Goal: Task Accomplishment & Management: Manage account settings

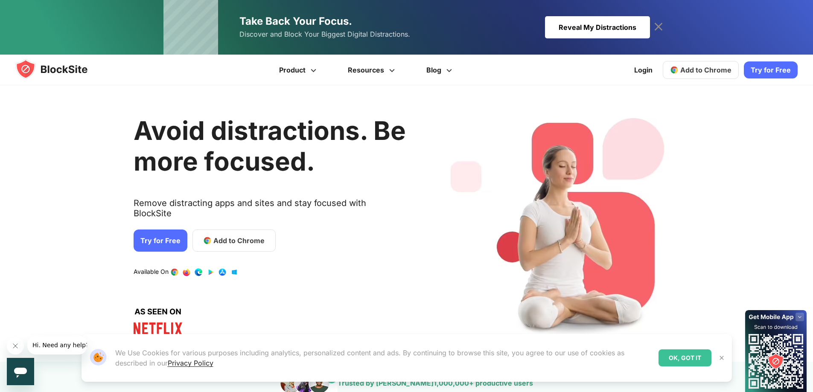
click at [694, 67] on span "Add to Chrome" at bounding box center [705, 70] width 51 height 9
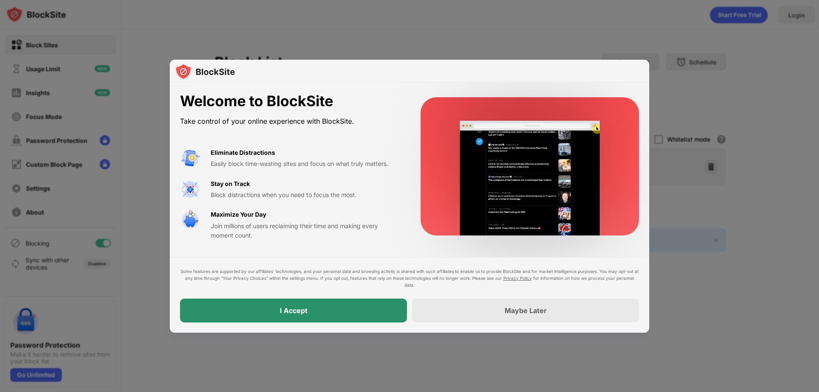
click at [315, 316] on div "I Accept" at bounding box center [293, 311] width 227 height 24
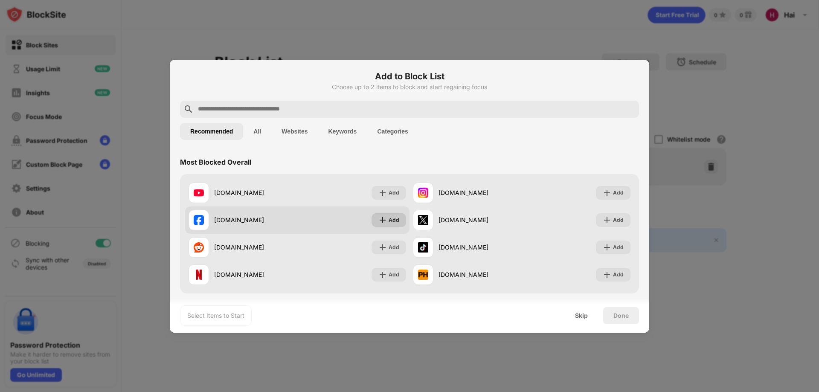
click at [390, 221] on div "Add" at bounding box center [394, 220] width 11 height 9
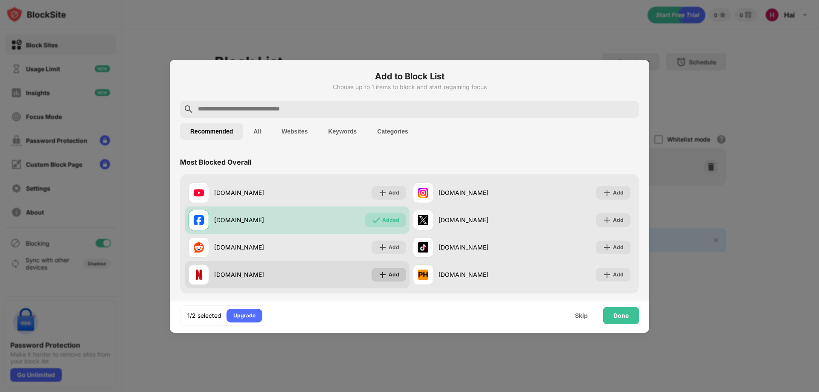
click at [391, 272] on div "Add" at bounding box center [394, 274] width 11 height 9
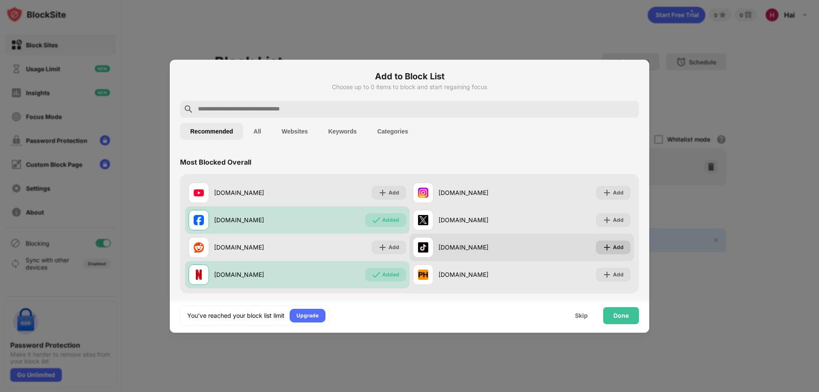
click at [604, 244] on img at bounding box center [607, 247] width 9 height 9
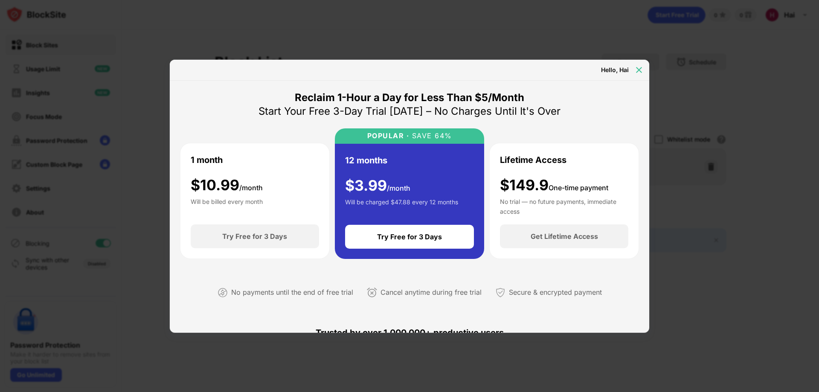
click at [640, 68] on img at bounding box center [639, 70] width 9 height 9
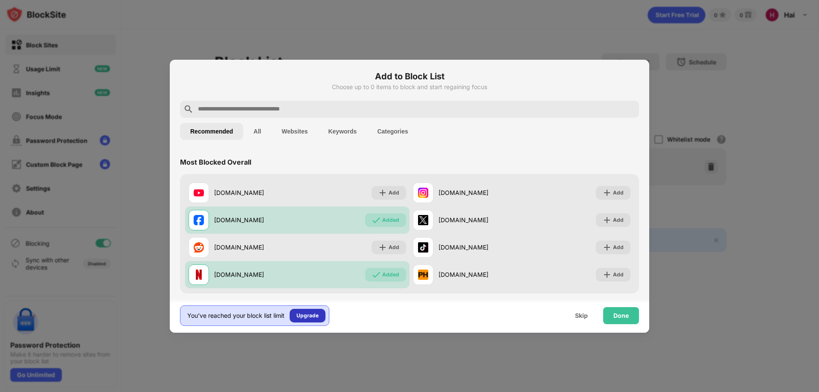
click at [318, 316] on div "Upgrade" at bounding box center [307, 315] width 22 height 9
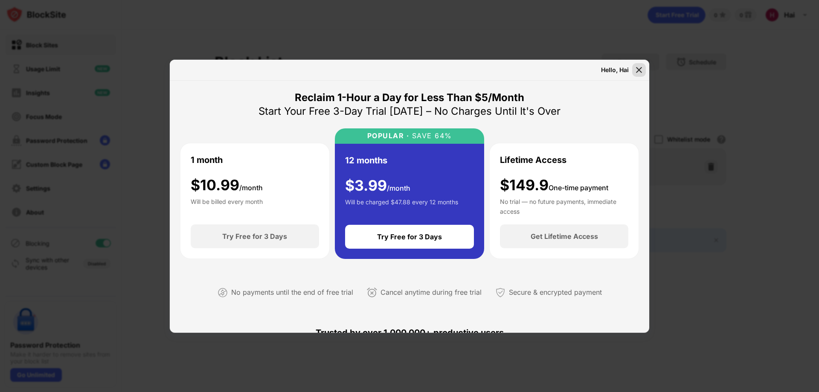
click at [642, 72] on img at bounding box center [639, 70] width 9 height 9
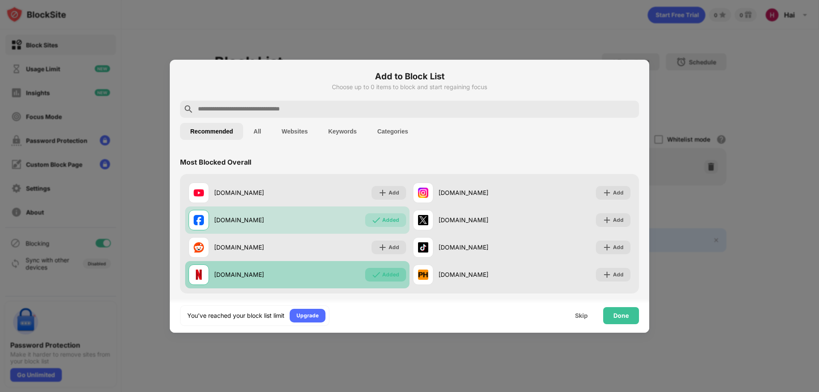
click at [385, 273] on div "Added" at bounding box center [390, 274] width 17 height 9
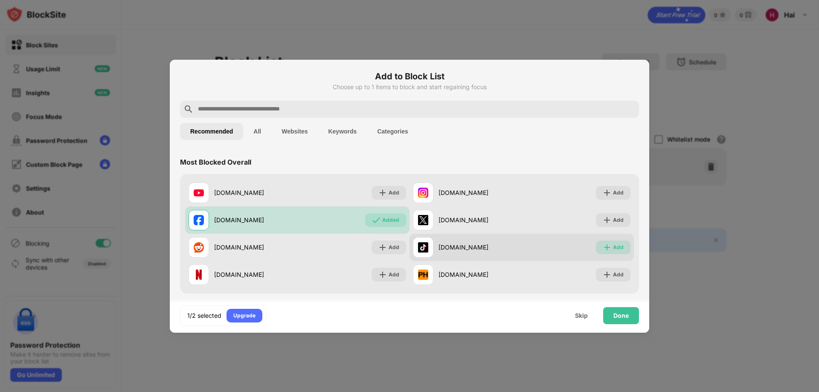
click at [613, 249] on div "Add" at bounding box center [618, 247] width 11 height 9
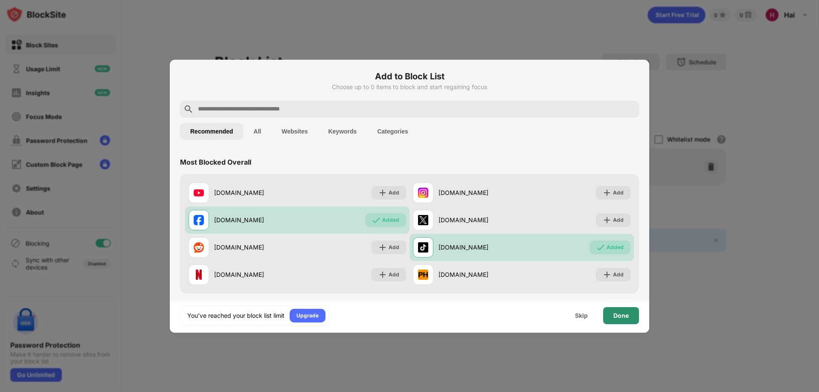
click at [619, 318] on div "Done" at bounding box center [620, 315] width 15 height 7
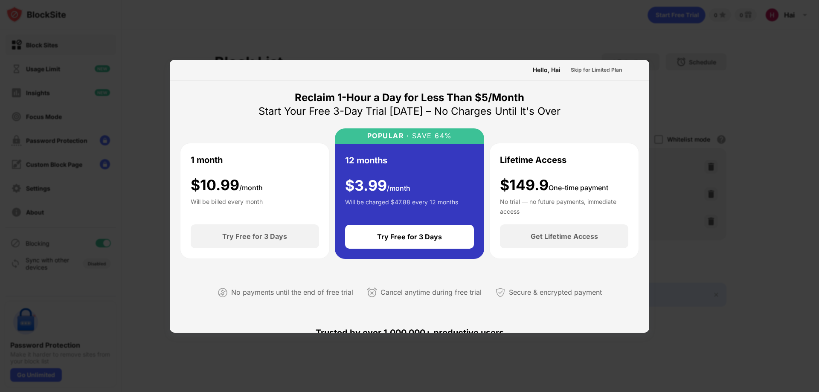
click at [661, 165] on div at bounding box center [409, 196] width 819 height 392
click at [584, 72] on div "Skip for Limited Plan" at bounding box center [596, 70] width 51 height 9
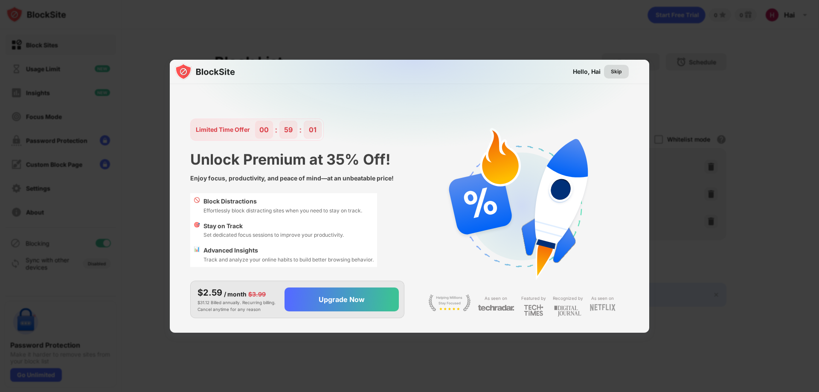
click at [618, 74] on div "Skip" at bounding box center [616, 71] width 11 height 9
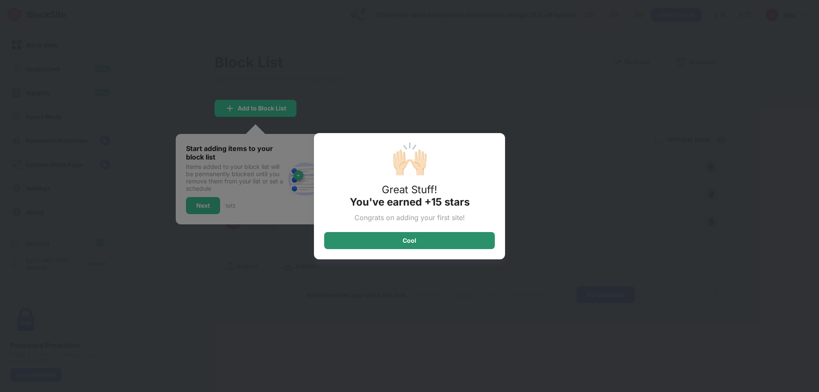
click at [449, 247] on div "Cool" at bounding box center [409, 240] width 171 height 17
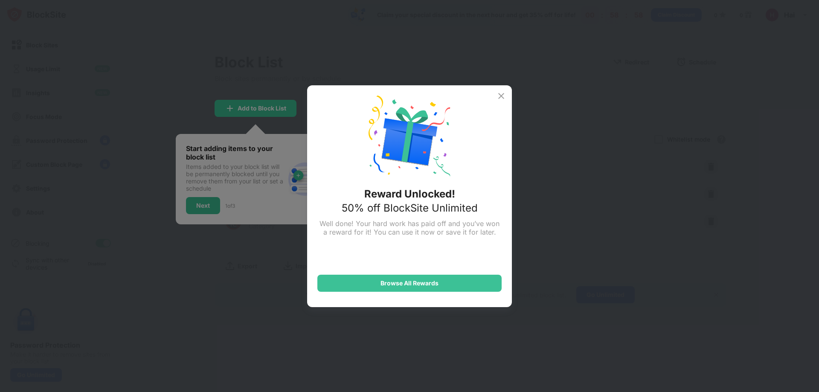
drag, startPoint x: 502, startPoint y: 87, endPoint x: 502, endPoint y: 94, distance: 7.3
click at [502, 93] on div "Reward Unlocked! 50% off BlockSite Unlimited Well done! Your hard work has paid…" at bounding box center [409, 196] width 205 height 222
click at [502, 94] on img at bounding box center [501, 96] width 10 height 10
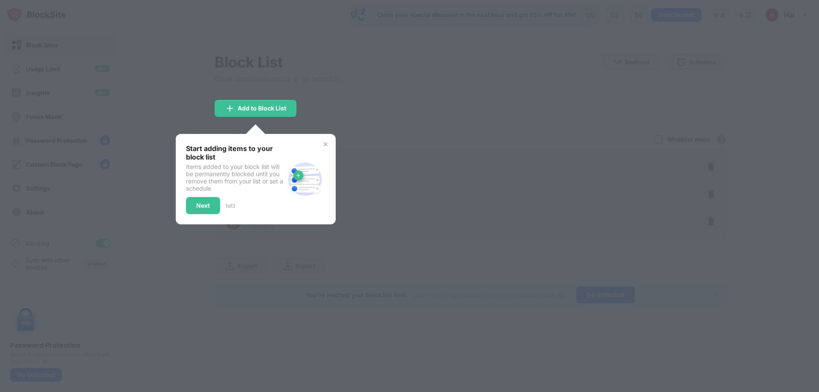
click at [327, 143] on img at bounding box center [325, 144] width 7 height 7
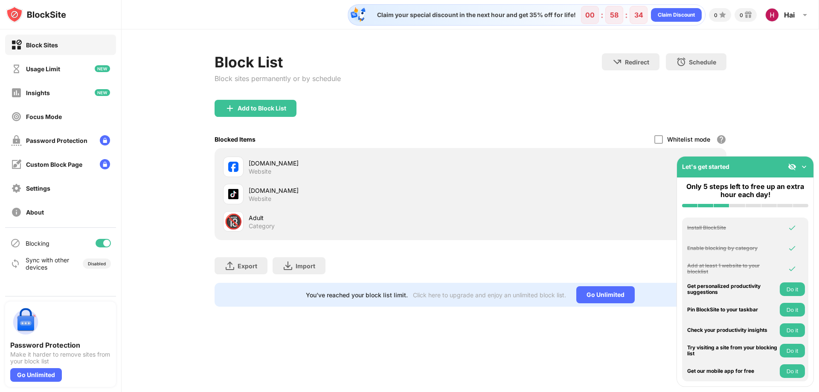
click at [773, 128] on div "Block List Block sites permanently or by schedule Redirect Choose a site to be …" at bounding box center [470, 179] width 697 height 301
click at [805, 169] on img at bounding box center [804, 167] width 9 height 9
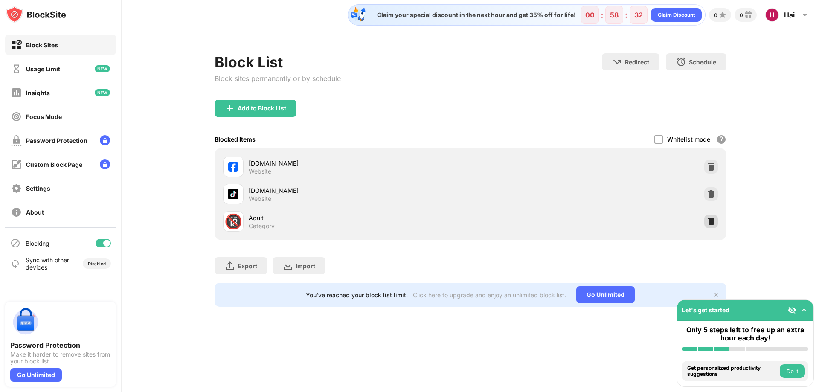
click at [713, 224] on img at bounding box center [711, 221] width 9 height 9
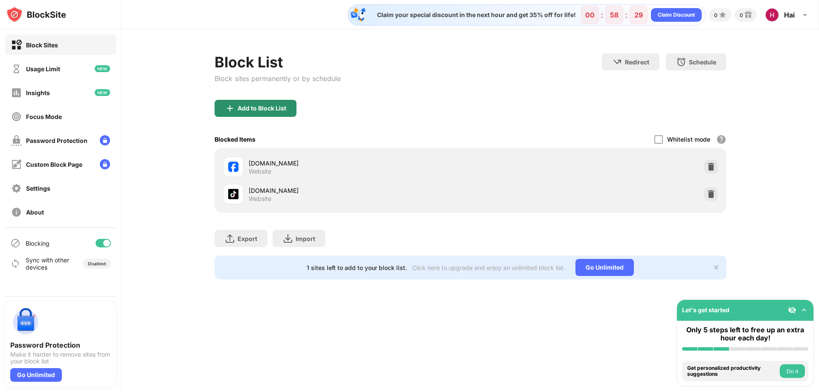
click at [269, 110] on div "Add to Block List" at bounding box center [262, 108] width 49 height 7
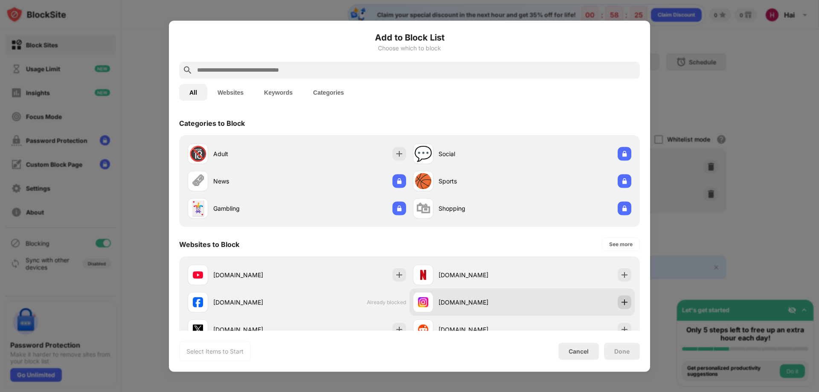
click at [621, 302] on img at bounding box center [624, 302] width 9 height 9
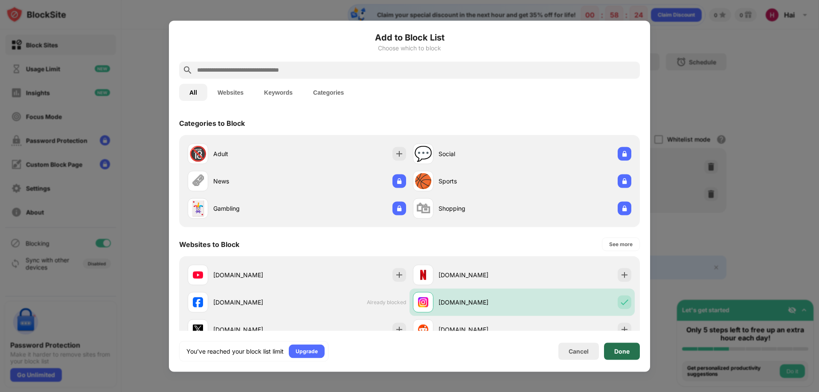
click at [627, 351] on div "Done" at bounding box center [621, 351] width 15 height 7
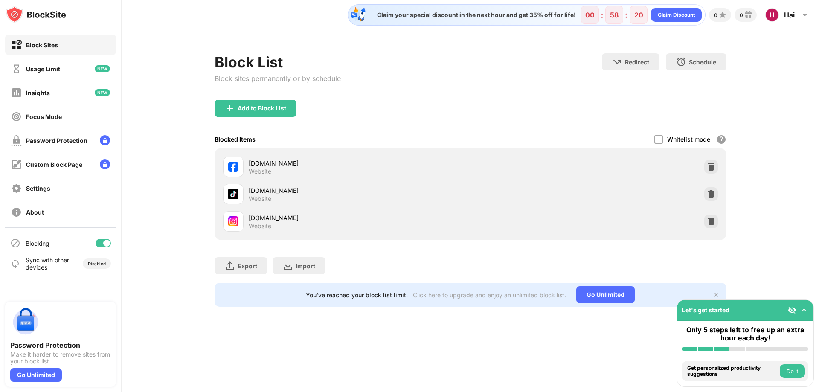
click at [803, 311] on img at bounding box center [804, 310] width 9 height 9
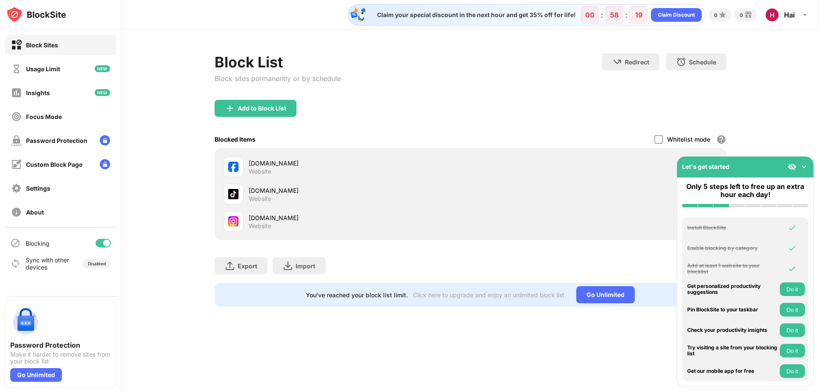
click at [806, 168] on img at bounding box center [804, 167] width 9 height 9
